Goal: Information Seeking & Learning: Learn about a topic

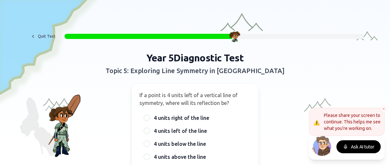
scroll to position [29, 0]
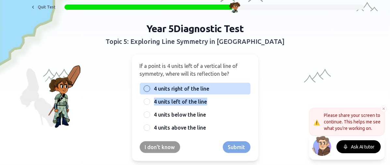
drag, startPoint x: 263, startPoint y: 102, endPoint x: 224, endPoint y: 90, distance: 41.1
click at [224, 90] on div "Year 5 Diagnostic Test Topic 5: Exploring Line Symmetry in Shapes If a point is…" at bounding box center [195, 92] width 250 height 139
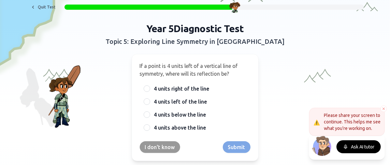
click at [233, 39] on h2 "Topic 5: Exploring Line Symmetry in Shapes" at bounding box center [195, 41] width 240 height 9
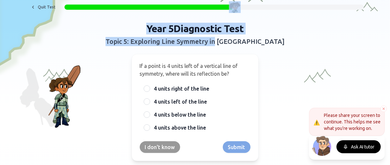
scroll to position [0, 0]
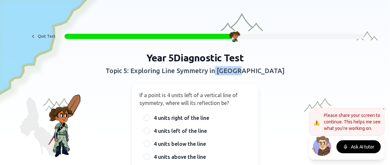
drag, startPoint x: 233, startPoint y: 39, endPoint x: 329, endPoint y: 96, distance: 111.8
click at [329, 96] on div "Year 5 Diagnostic Test Topic 5: Exploring Line Symmetry in Shapes If a point is…" at bounding box center [194, 121] width 379 height 139
click at [361, 148] on button "Ask AI tutor" at bounding box center [358, 147] width 44 height 13
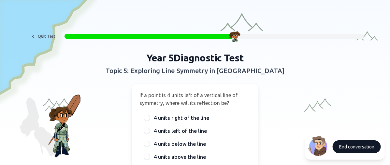
click at [352, 148] on button "End conversation" at bounding box center [356, 147] width 48 height 13
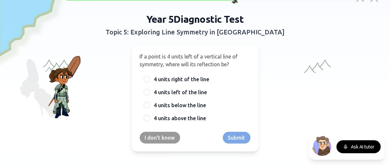
scroll to position [39, 0]
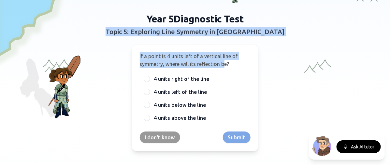
drag, startPoint x: 184, startPoint y: 61, endPoint x: 111, endPoint y: 53, distance: 73.3
click at [111, 53] on div "Year 5 Diagnostic Test Topic 5: Exploring Line Symmetry in Shapes If a point is…" at bounding box center [195, 82] width 250 height 139
click at [136, 58] on div "If a point is 4 units left of a vertical line of symmetry, where will its refle…" at bounding box center [195, 97] width 127 height 107
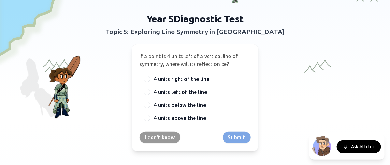
click at [136, 56] on div "If a point is 4 units left of a vertical line of symmetry, where will its refle…" at bounding box center [195, 97] width 127 height 107
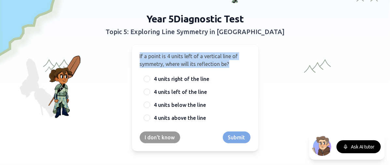
click at [136, 56] on div "If a point is 4 units left of a vertical line of symmetry, where will its refle…" at bounding box center [195, 97] width 127 height 107
copy span "If a point is 4 units left of a vertical line of symmetry, where will its refle…"
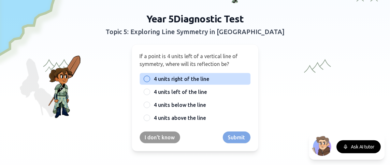
click at [185, 78] on span "4 units right of the line" at bounding box center [181, 79] width 55 height 8
click at [149, 78] on button "4 units right of the line" at bounding box center [146, 79] width 5 height 5
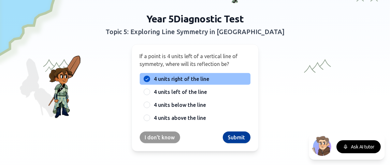
click at [232, 141] on button "Submit" at bounding box center [237, 138] width 28 height 12
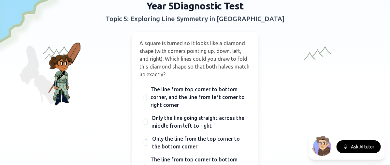
scroll to position [65, 0]
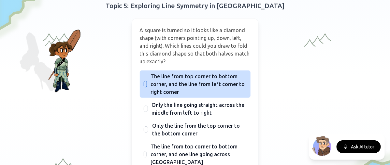
click at [203, 88] on span "The line from top corner to bottom corner, and the line from left corner to rig…" at bounding box center [199, 84] width 96 height 23
click at [148, 87] on button "The line from top corner to bottom corner, and the line from left corner to rig…" at bounding box center [145, 84] width 5 height 5
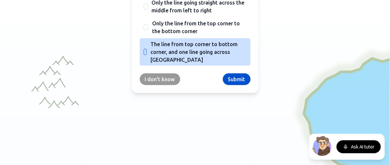
scroll to position [170, 0]
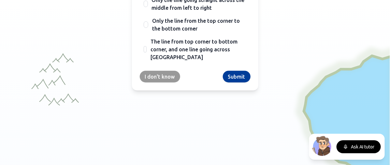
click at [231, 78] on button "Submit" at bounding box center [237, 77] width 28 height 12
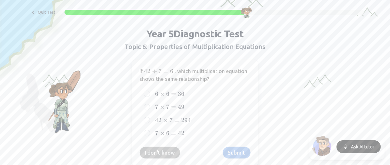
scroll to position [23, 0]
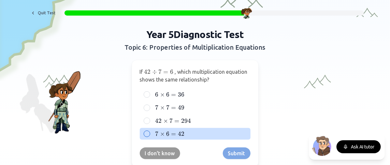
click at [166, 136] on span "6" at bounding box center [167, 134] width 3 height 7
click at [149, 136] on button "7 × 6 = 42 7 \times 6 = 42 7 × 6 = 42" at bounding box center [146, 134] width 5 height 5
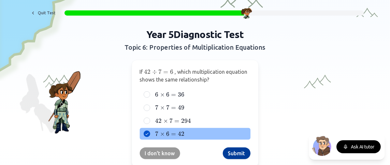
click at [237, 156] on button "Submit" at bounding box center [237, 154] width 28 height 12
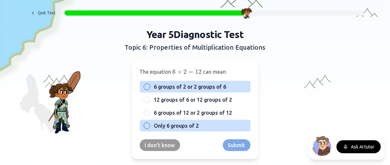
click at [144, 88] on div at bounding box center [147, 87] width 7 height 7
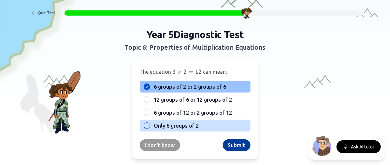
click at [238, 143] on button "Submit" at bounding box center [237, 146] width 28 height 12
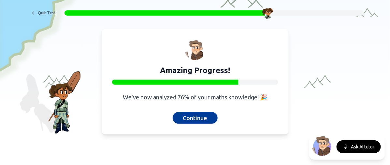
click at [207, 117] on button "Continue" at bounding box center [195, 118] width 45 height 12
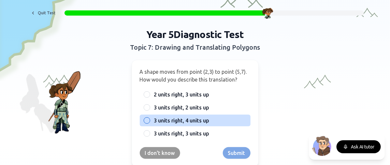
click at [198, 118] on span "3 units right, 4 units up" at bounding box center [181, 121] width 55 height 8
click at [149, 118] on button "3 units right, 4 units up" at bounding box center [146, 120] width 5 height 5
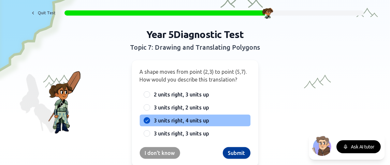
click at [238, 153] on button "Submit" at bounding box center [237, 154] width 28 height 12
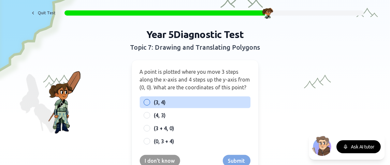
click at [145, 100] on div at bounding box center [147, 102] width 7 height 7
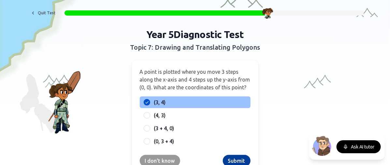
click at [230, 156] on button "Submit" at bounding box center [237, 161] width 28 height 12
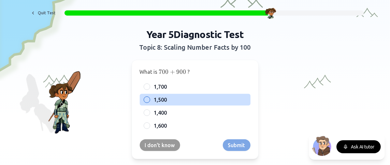
click at [155, 97] on span "1,500" at bounding box center [160, 100] width 13 height 8
click at [149, 97] on button "1,500" at bounding box center [146, 99] width 5 height 5
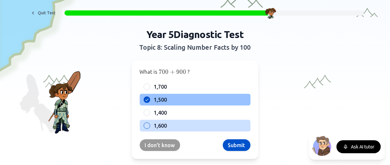
click at [154, 122] on span "1,600" at bounding box center [160, 126] width 13 height 8
click at [149, 123] on button "1,600" at bounding box center [146, 125] width 5 height 5
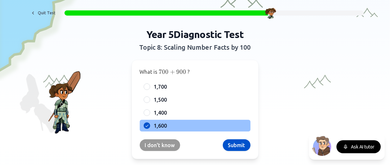
click at [260, 117] on div "Year 5 Diagnostic Test Topic 8: Scaling Number Facts by 100 What is 700 + 900 7…" at bounding box center [195, 94] width 250 height 131
click at [236, 143] on button "Submit" at bounding box center [237, 146] width 28 height 12
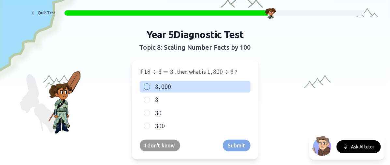
click at [161, 88] on span "000" at bounding box center [166, 86] width 10 height 7
click at [149, 88] on button "3 , 000 3,000 3 , 000" at bounding box center [146, 86] width 5 height 5
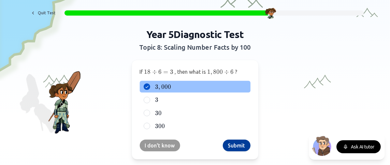
click at [231, 142] on button "Submit" at bounding box center [237, 146] width 28 height 12
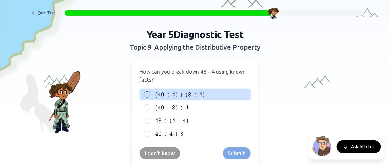
click at [199, 93] on span "4" at bounding box center [200, 94] width 3 height 7
click at [149, 93] on button "( 40 ÷ 4 ) + ( 8 ÷ 4 ) (40 ÷ 4) + (8 ÷ 4) ( 40 ÷ 4 ) + ( 8 ÷ 4 )" at bounding box center [146, 94] width 5 height 5
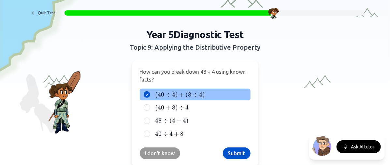
click at [199, 93] on span "4" at bounding box center [200, 94] width 3 height 7
click at [149, 93] on button "( 40 ÷ 4 ) + ( 8 ÷ 4 ) (40 ÷ 4) + (8 ÷ 4) ( 40 ÷ 4 ) + ( 8 ÷ 4 )" at bounding box center [146, 94] width 5 height 5
click at [248, 158] on div "I don't know Submit" at bounding box center [195, 154] width 111 height 12
click at [239, 154] on button "Submit" at bounding box center [237, 154] width 28 height 12
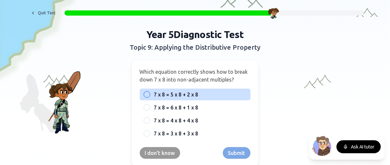
click at [201, 92] on label "7 x 8 = 5 x 8 + 2 x 8" at bounding box center [200, 95] width 92 height 8
click at [149, 92] on button "7 x 8 = 5 x 8 + 2 x 8" at bounding box center [146, 94] width 5 height 5
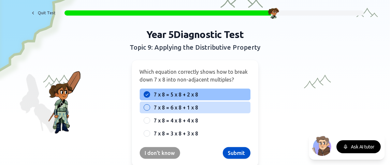
click at [180, 106] on span "7 x 8 = 6 x 8 + 1 x 8" at bounding box center [176, 108] width 44 height 8
click at [149, 106] on button "7 x 8 = 6 x 8 + 1 x 8" at bounding box center [146, 107] width 5 height 5
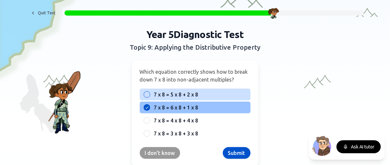
click at [181, 96] on span "7 x 8 = 5 x 8 + 2 x 8" at bounding box center [176, 95] width 44 height 8
click at [149, 96] on button "7 x 8 = 5 x 8 + 2 x 8" at bounding box center [146, 94] width 5 height 5
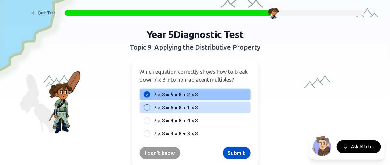
click at [162, 105] on span "7 x 8 = 6 x 8 + 1 x 8" at bounding box center [176, 108] width 44 height 8
click at [149, 105] on button "7 x 8 = 6 x 8 + 1 x 8" at bounding box center [146, 107] width 5 height 5
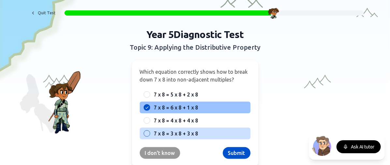
click at [171, 132] on span "7 x 8 = 3 x 8 + 3 x 8" at bounding box center [176, 134] width 44 height 8
click at [149, 132] on button "7 x 8 = 3 x 8 + 3 x 8" at bounding box center [146, 133] width 5 height 5
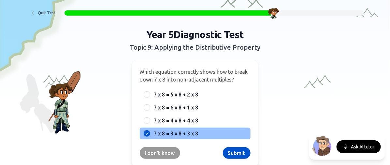
click at [167, 141] on div "Which equation correctly shows how to break down 7 x 8 into non-adjacent multip…" at bounding box center [195, 113] width 127 height 107
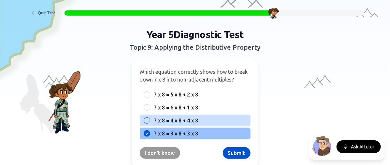
click at [163, 121] on span "7 x 8 = 4 x 8 + 4 x 8" at bounding box center [176, 121] width 44 height 8
click at [149, 121] on button "7 x 8 = 4 x 8 + 4 x 8" at bounding box center [146, 120] width 5 height 5
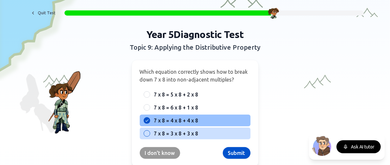
click at [164, 133] on span "7 x 8 = 3 x 8 + 3 x 8" at bounding box center [176, 134] width 44 height 8
click at [149, 133] on button "7 x 8 = 3 x 8 + 3 x 8" at bounding box center [146, 133] width 5 height 5
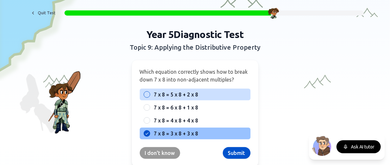
click at [188, 93] on span "7 x 8 = 5 x 8 + 2 x 8" at bounding box center [176, 95] width 44 height 8
click at [149, 93] on button "7 x 8 = 5 x 8 + 2 x 8" at bounding box center [146, 94] width 5 height 5
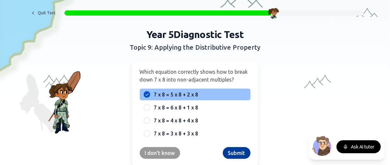
click at [233, 152] on button "Submit" at bounding box center [237, 154] width 28 height 12
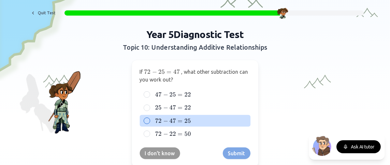
click at [155, 123] on span "72" at bounding box center [158, 121] width 7 height 7
click at [149, 123] on button "72 − 47 = 25 72 - 47 = 25 72 − 47 = 25" at bounding box center [146, 121] width 5 height 5
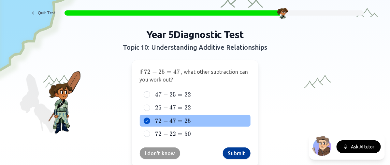
click at [228, 148] on button "Submit" at bounding box center [237, 154] width 28 height 12
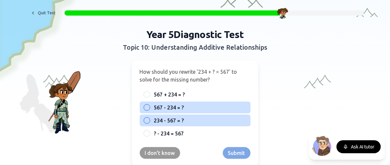
click at [173, 107] on span "567 - 234 = ?" at bounding box center [169, 108] width 30 height 8
click at [149, 107] on button "567 - 234 = ?" at bounding box center [146, 107] width 5 height 5
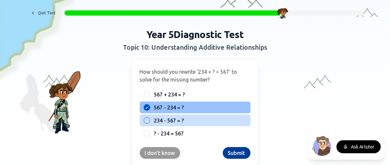
click at [230, 148] on button "Submit" at bounding box center [237, 154] width 28 height 12
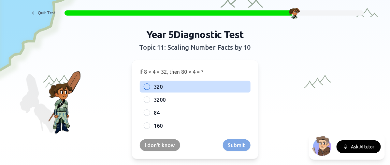
click at [150, 84] on div "320" at bounding box center [195, 87] width 111 height 12
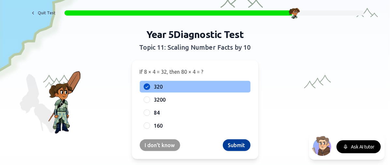
click at [234, 144] on button "Submit" at bounding box center [237, 146] width 28 height 12
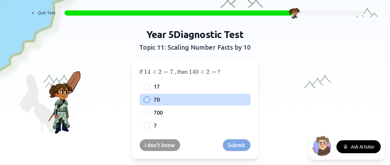
click at [156, 99] on span "70" at bounding box center [157, 100] width 6 height 8
click at [149, 99] on button "70" at bounding box center [146, 99] width 5 height 5
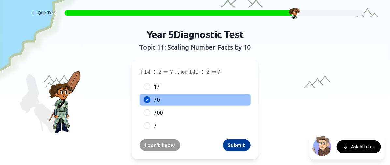
click at [227, 147] on button "Submit" at bounding box center [237, 146] width 28 height 12
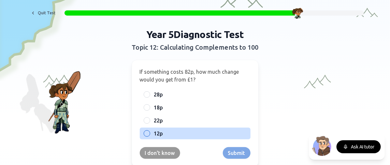
click at [165, 128] on div "12p" at bounding box center [195, 134] width 111 height 12
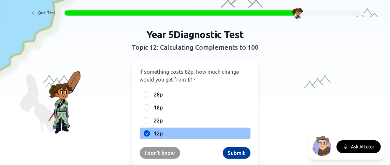
click at [237, 156] on button "Submit" at bounding box center [237, 154] width 28 height 12
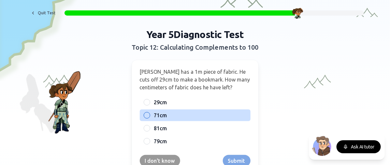
click at [157, 115] on span "71cm" at bounding box center [160, 116] width 13 height 8
click at [149, 115] on button "71cm" at bounding box center [146, 115] width 5 height 5
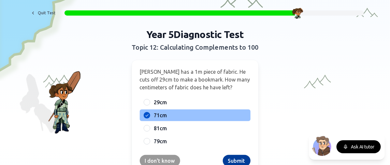
click at [229, 157] on button "Submit" at bounding box center [237, 161] width 28 height 12
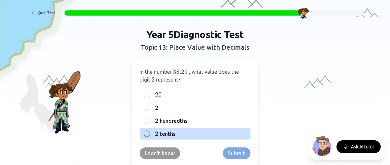
click at [178, 130] on label "2 2 2 tenths" at bounding box center [200, 134] width 92 height 8
click at [149, 132] on button "2 2 2 tenths" at bounding box center [146, 134] width 5 height 5
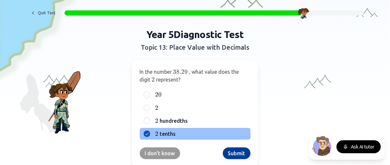
click at [230, 148] on button "Submit" at bounding box center [237, 154] width 28 height 12
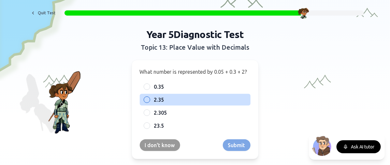
click at [159, 101] on span "2.35" at bounding box center [159, 100] width 10 height 8
click at [149, 101] on button "2.35" at bounding box center [146, 99] width 5 height 5
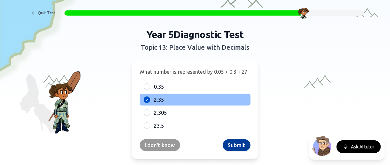
click at [235, 143] on button "Submit" at bounding box center [237, 146] width 28 height 12
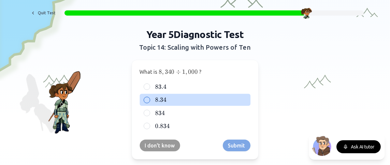
click at [170, 98] on label "8.34 8.34 8.34" at bounding box center [200, 100] width 92 height 8
click at [149, 98] on button "8.34 8.34 8.34" at bounding box center [146, 100] width 5 height 5
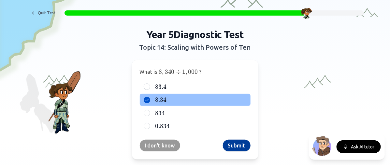
click at [230, 143] on button "Submit" at bounding box center [237, 146] width 28 height 12
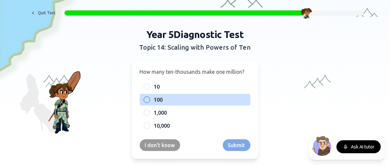
click at [171, 96] on label "100" at bounding box center [200, 100] width 92 height 8
click at [149, 97] on button "100" at bounding box center [146, 99] width 5 height 5
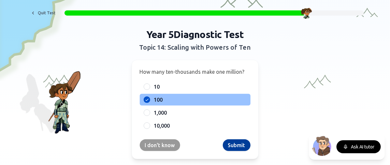
click at [233, 149] on button "Submit" at bounding box center [237, 146] width 28 height 12
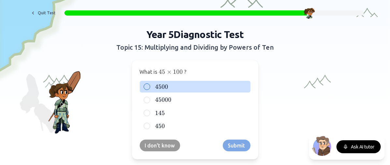
click at [158, 85] on span "4500" at bounding box center [161, 86] width 13 height 7
click at [149, 85] on button "4500 4500 4500" at bounding box center [146, 86] width 5 height 5
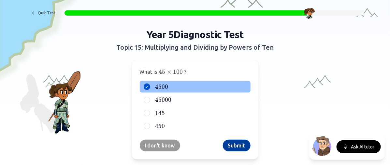
click at [238, 142] on button "Submit" at bounding box center [237, 146] width 28 height 12
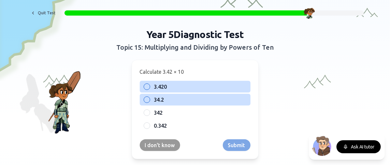
click at [163, 98] on label "34.2" at bounding box center [200, 100] width 92 height 8
click at [149, 98] on button "34.2" at bounding box center [146, 99] width 5 height 5
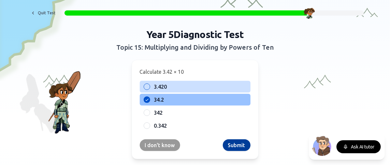
click at [232, 146] on button "Submit" at bounding box center [237, 146] width 28 height 12
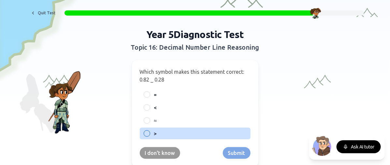
click at [154, 132] on span ">" at bounding box center [155, 134] width 3 height 8
click at [149, 132] on button ">" at bounding box center [146, 133] width 5 height 5
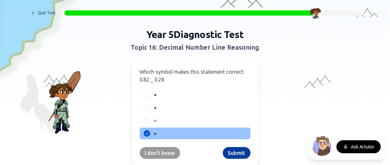
click at [236, 151] on button "Submit" at bounding box center [237, 154] width 28 height 12
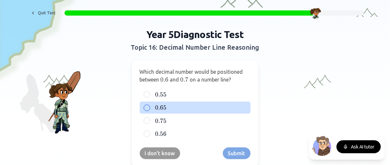
click at [168, 109] on label "0.65 0.65 0.65" at bounding box center [200, 108] width 92 height 8
click at [149, 109] on button "0.65 0.65 0.65" at bounding box center [146, 108] width 5 height 5
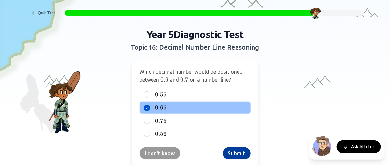
click at [241, 152] on button "Submit" at bounding box center [237, 154] width 28 height 12
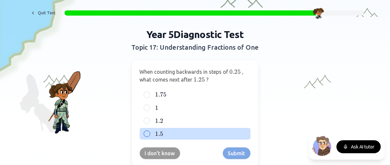
click at [156, 131] on span "1.5" at bounding box center [159, 134] width 8 height 7
click at [149, 132] on button "1.5 1.5 1.5" at bounding box center [146, 134] width 5 height 5
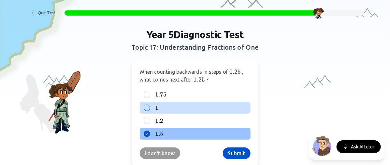
click at [155, 107] on span "1" at bounding box center [156, 108] width 3 height 7
click at [149, 107] on button "1 1 1" at bounding box center [146, 108] width 5 height 5
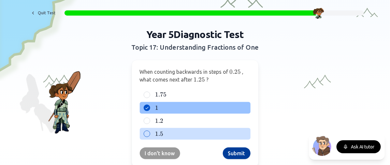
click at [239, 154] on button "Submit" at bounding box center [237, 154] width 28 height 12
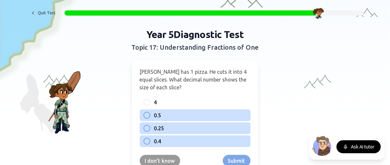
click at [157, 127] on span "0.25" at bounding box center [159, 129] width 10 height 8
click at [149, 127] on button "0.25" at bounding box center [146, 128] width 5 height 5
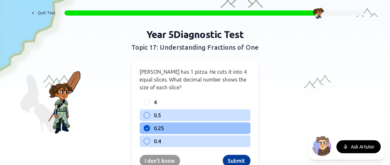
click at [233, 161] on button "Submit" at bounding box center [237, 161] width 28 height 12
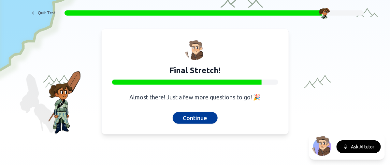
click at [188, 117] on button "Continue" at bounding box center [195, 118] width 45 height 12
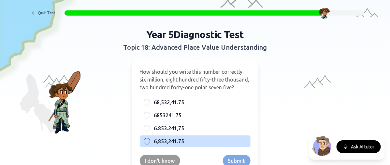
click at [154, 143] on span "6,853,241.75" at bounding box center [169, 142] width 30 height 8
click at [149, 143] on button "6,853,241.75" at bounding box center [146, 141] width 5 height 5
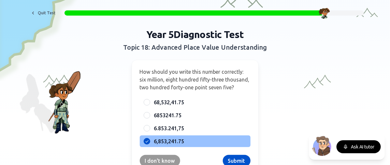
click at [205, 143] on label "6,853,241.75" at bounding box center [200, 142] width 92 height 8
click at [149, 143] on button "6,853,241.75" at bounding box center [146, 141] width 5 height 5
click at [236, 161] on button "Submit" at bounding box center [237, 161] width 28 height 12
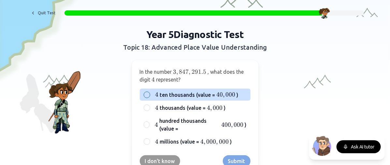
click at [178, 93] on span "ten thousands (value =" at bounding box center [187, 95] width 55 height 8
click at [149, 93] on button "4 4 4 ten thousands (value = 40 , 000 40,000 40 , 000 )" at bounding box center [146, 94] width 5 height 5
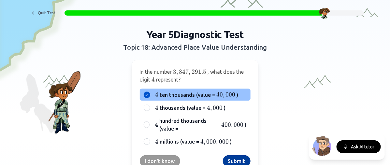
click at [230, 161] on button "Submit" at bounding box center [237, 162] width 28 height 12
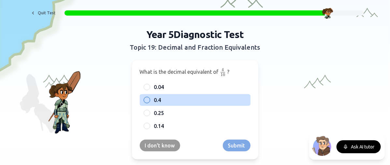
click at [156, 99] on span "0.4" at bounding box center [157, 100] width 7 height 8
click at [149, 99] on button "0.4" at bounding box center [146, 100] width 5 height 5
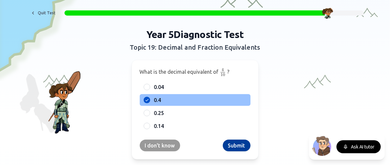
click at [233, 142] on button "Submit" at bounding box center [237, 146] width 28 height 12
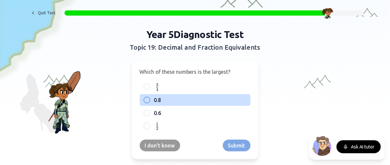
click at [151, 102] on div "0.8" at bounding box center [195, 100] width 111 height 12
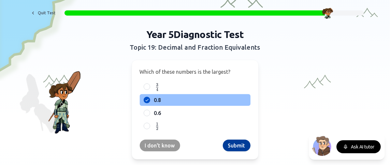
click at [234, 145] on button "Submit" at bounding box center [237, 146] width 28 height 12
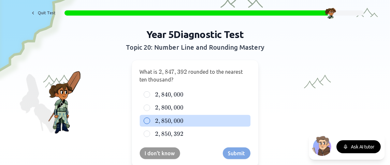
click at [176, 119] on span "000" at bounding box center [179, 121] width 10 height 7
click at [149, 119] on button "2 , 850 , 000 2,850,000 2 , 850 , 000" at bounding box center [146, 121] width 5 height 5
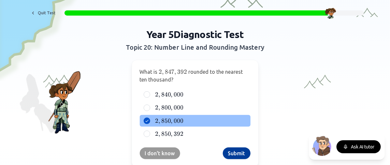
click at [229, 153] on button "Submit" at bounding box center [237, 154] width 28 height 12
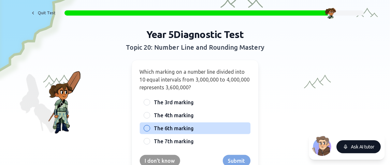
click at [350, 149] on button "Ask AI tutor" at bounding box center [358, 147] width 44 height 13
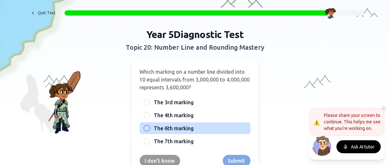
click at [384, 109] on icon at bounding box center [384, 109] width 2 height 2
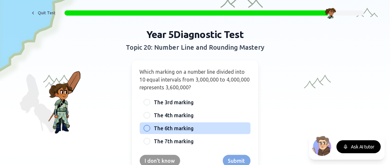
click at [146, 128] on div at bounding box center [147, 128] width 7 height 7
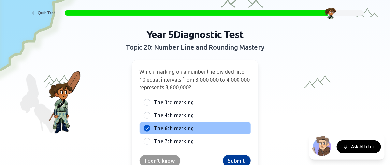
click at [232, 160] on button "Submit" at bounding box center [237, 161] width 28 height 12
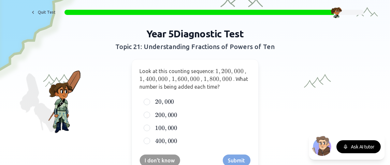
scroll to position [20, 0]
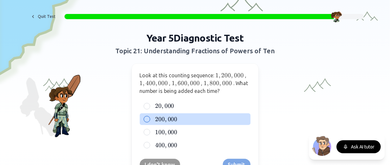
click at [179, 116] on label "200 , 000 200,000 200 , 000" at bounding box center [200, 120] width 92 height 8
click at [149, 117] on button "200 , 000 200,000 200 , 000" at bounding box center [146, 119] width 5 height 5
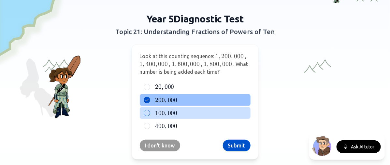
scroll to position [40, 0]
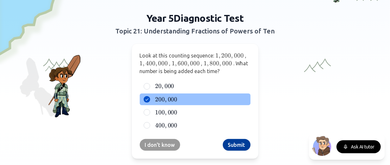
click at [233, 146] on button "Submit" at bounding box center [237, 145] width 28 height 12
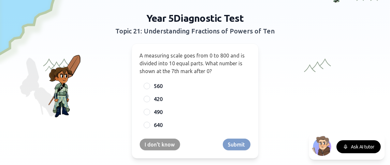
click at [233, 146] on div "I don't know Submit" at bounding box center [195, 145] width 111 height 12
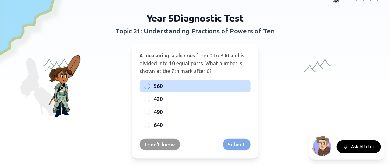
click at [148, 90] on div "560" at bounding box center [195, 86] width 111 height 12
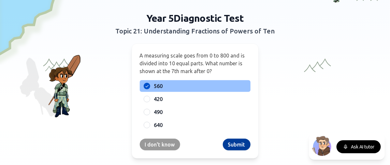
click at [236, 145] on button "Submit" at bounding box center [237, 145] width 28 height 12
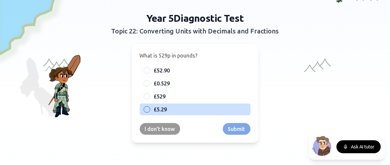
click at [171, 110] on label "£5.29" at bounding box center [200, 110] width 92 height 8
click at [149, 110] on button "£5.29" at bounding box center [146, 109] width 5 height 5
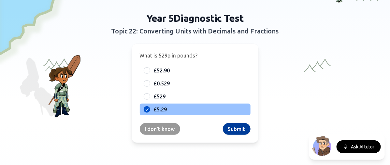
click at [228, 132] on button "Submit" at bounding box center [237, 129] width 28 height 12
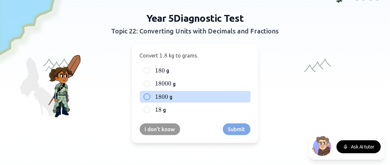
click at [206, 100] on label "1800 1800 1800 g" at bounding box center [200, 97] width 92 height 8
click at [149, 100] on button "1800 1800 1800 g" at bounding box center [146, 96] width 5 height 5
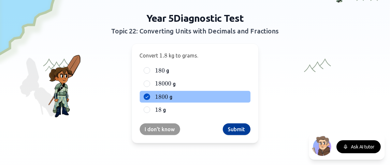
click at [228, 124] on button "Submit" at bounding box center [237, 130] width 28 height 12
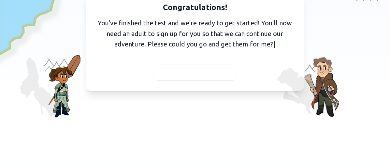
click at [211, 77] on div at bounding box center [194, 73] width 81 height 16
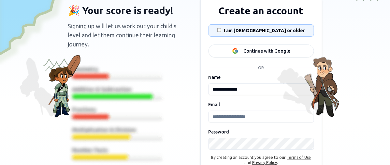
click at [234, 86] on input "**********" at bounding box center [261, 90] width 106 height 12
type input "**********"
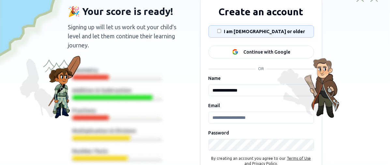
scroll to position [41, 0]
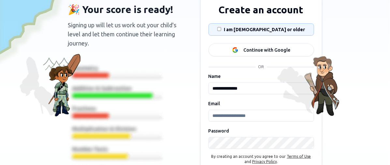
click at [229, 120] on input "Email" at bounding box center [261, 116] width 106 height 12
type input "**********"
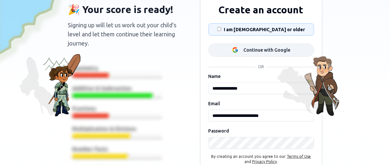
click at [268, 51] on div "Continue with Google" at bounding box center [267, 50] width 47 height 7
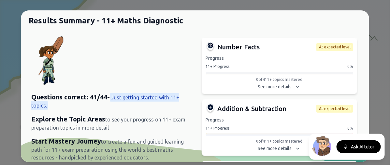
click at [294, 86] on icon at bounding box center [297, 87] width 7 height 7
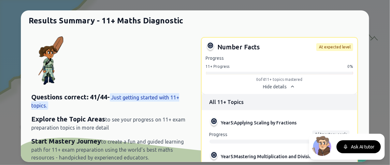
click at [289, 86] on icon at bounding box center [292, 87] width 7 height 7
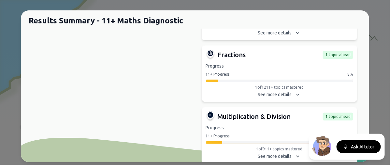
scroll to position [222, 0]
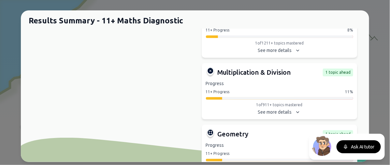
click at [389, 154] on div "Results Summary - 11+ Maths Diagnostic Questions correct: 41 / 44 - Just gettin…" at bounding box center [195, 82] width 390 height 145
click at [389, 101] on div "Results Summary - 11+ Maths Diagnostic Questions correct: 41 / 44 - Just gettin…" at bounding box center [195, 82] width 390 height 145
click at [388, 102] on div "Results Summary - 11+ Maths Diagnostic Questions correct: 41 / 44 - Just gettin…" at bounding box center [195, 82] width 390 height 145
click at [67, 68] on div "Questions correct: 41 / 44 - Just getting started with 11+ topics. Explore the …" at bounding box center [195, 105] width 348 height 152
click at [389, 90] on div "Results Summary - 11+ Maths Diagnostic Questions correct: 41 / 44 - Just gettin…" at bounding box center [195, 82] width 390 height 145
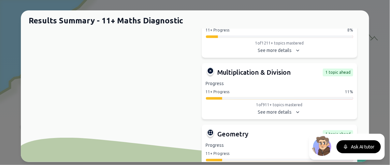
click at [389, 90] on div "Results Summary - 11+ Maths Diagnostic Questions correct: 41 / 44 - Just gettin…" at bounding box center [195, 82] width 390 height 145
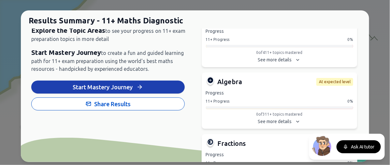
scroll to position [0, 0]
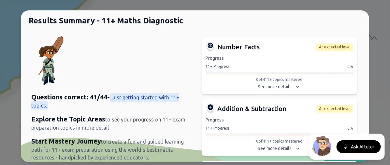
click at [94, 152] on span "to create a fun and guided learning path for 11+ exam preparation using the wor…" at bounding box center [107, 150] width 152 height 22
click at [389, 98] on div "Results Summary - 11+ Maths Diagnostic Questions correct: 41 / 44 - Just gettin…" at bounding box center [195, 82] width 390 height 145
click at [387, 87] on div "Results Summary - 11+ Maths Diagnostic Questions correct: 41 / 44 - Just gettin…" at bounding box center [195, 82] width 390 height 145
click at [388, 145] on div "Results Summary - 11+ Maths Diagnostic Questions correct: 41 / 44 - Just gettin…" at bounding box center [195, 82] width 390 height 145
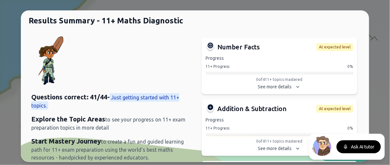
click at [388, 145] on div "Results Summary - 11+ Maths Diagnostic Questions correct: 41 / 44 - Just gettin…" at bounding box center [195, 82] width 390 height 145
click at [150, 72] on div "Questions correct: 41 / 44 - Just getting started with 11+ topics. Explore the …" at bounding box center [110, 117] width 159 height 163
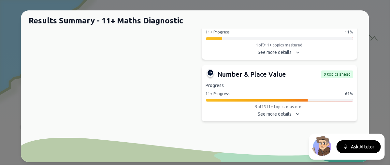
scroll to position [345, 0]
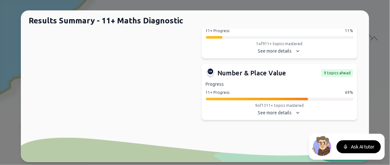
click at [388, 111] on div "Results Summary - 11+ Maths Diagnostic Questions correct: 41 / 44 - Just gettin…" at bounding box center [195, 82] width 390 height 145
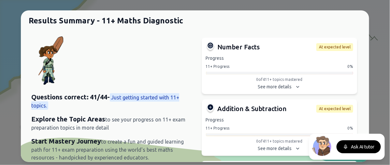
click at [389, 93] on div "Results Summary - 11+ Maths Diagnostic Questions correct: 41 / 44 - Just gettin…" at bounding box center [195, 82] width 390 height 145
